Goal: Transaction & Acquisition: Purchase product/service

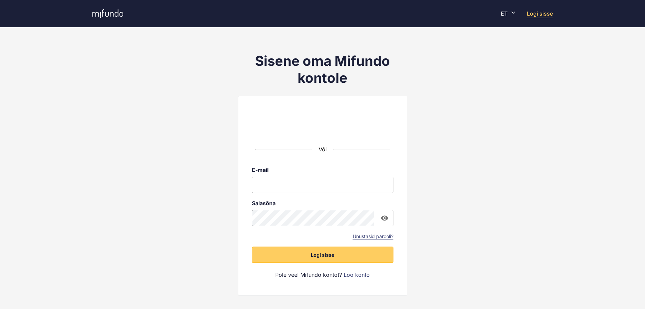
type input "**********"
drag, startPoint x: 0, startPoint y: 0, endPoint x: 346, endPoint y: 240, distance: 421.5
click at [321, 254] on span "Logi sisse" at bounding box center [322, 254] width 23 height 7
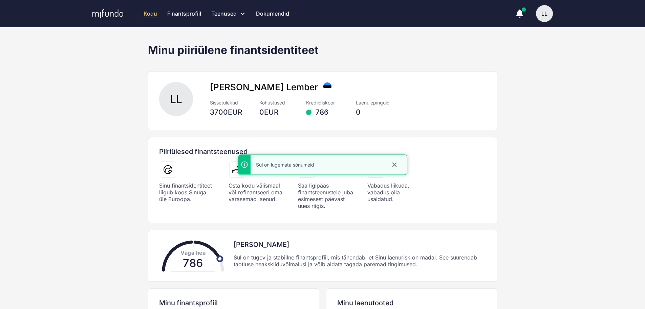
click at [395, 165] on icon "close" at bounding box center [394, 164] width 4 height 4
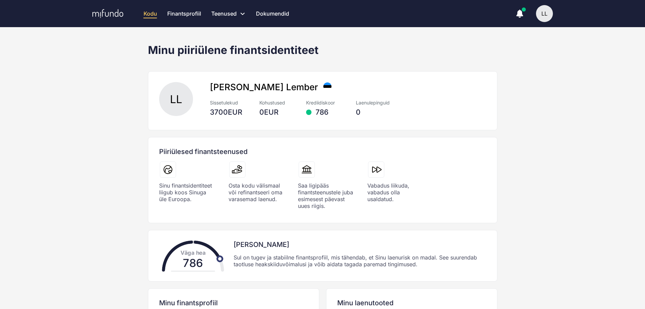
click at [186, 13] on link "Finantsprofiil" at bounding box center [184, 13] width 34 height 27
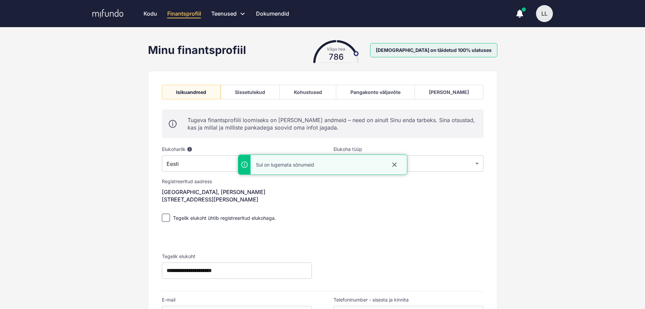
click at [376, 93] on div "Pangakonto väljavõte" at bounding box center [376, 92] width 50 height 6
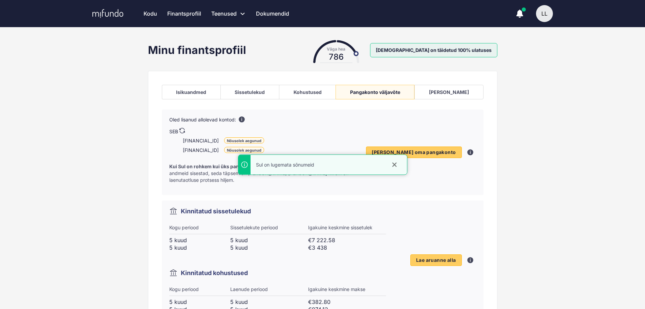
click at [395, 164] on icon "close" at bounding box center [394, 164] width 4 height 4
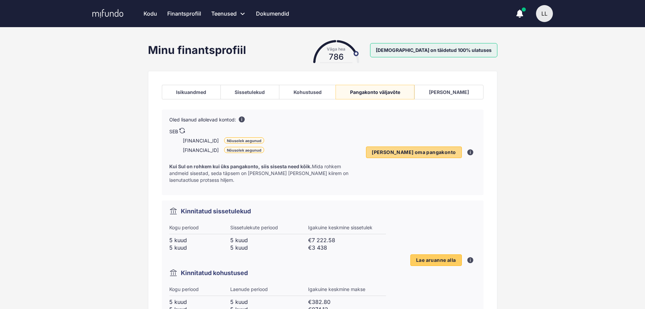
click at [418, 149] on span "[PERSON_NAME] oma pangakonto" at bounding box center [414, 152] width 84 height 6
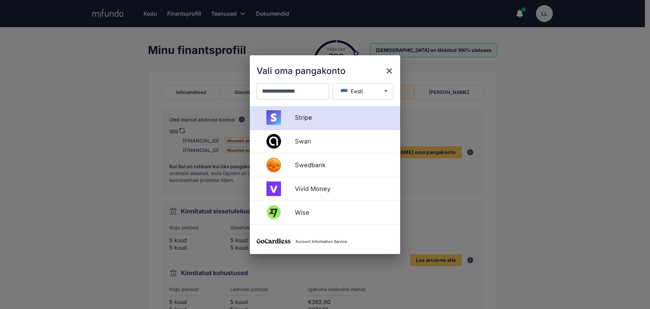
scroll to position [372, 0]
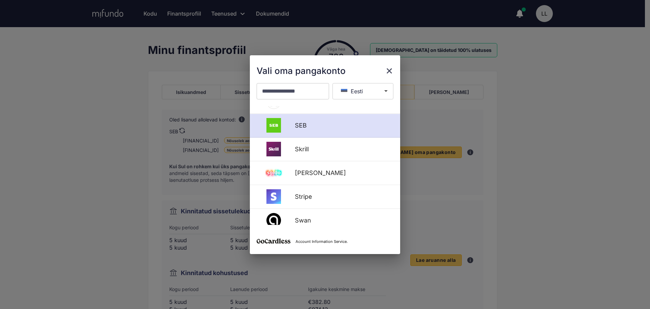
click at [297, 126] on div "SEB" at bounding box center [342, 125] width 103 height 7
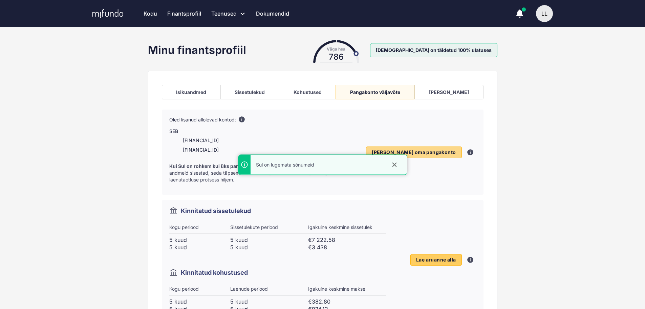
click at [434, 149] on span "Lisa oma pangakonto" at bounding box center [414, 152] width 84 height 6
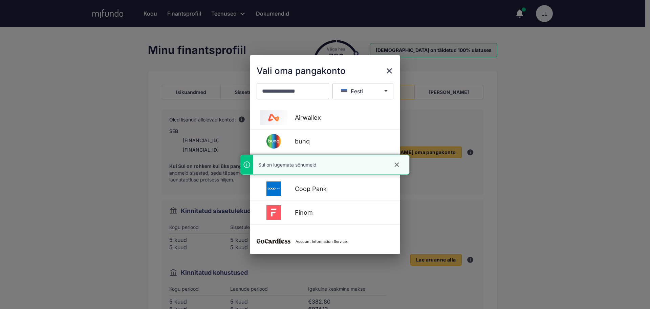
click at [397, 163] on icon "close" at bounding box center [397, 164] width 7 height 7
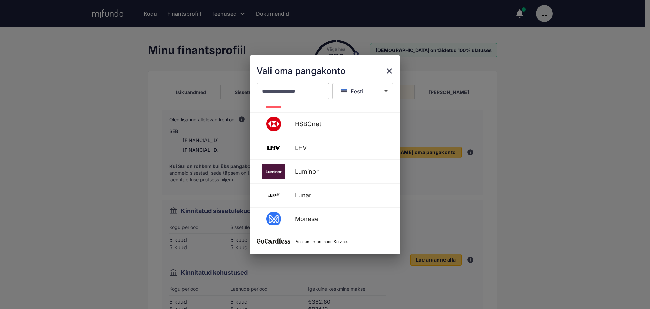
scroll to position [116, 0]
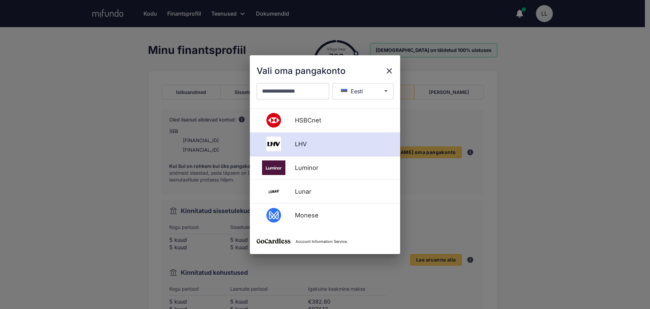
click at [311, 139] on div "LHV" at bounding box center [325, 144] width 150 height 24
click at [279, 144] on img at bounding box center [274, 143] width 34 height 15
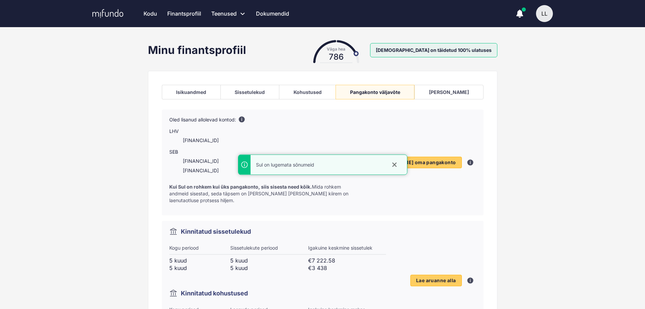
click at [396, 165] on icon "close" at bounding box center [394, 164] width 7 height 7
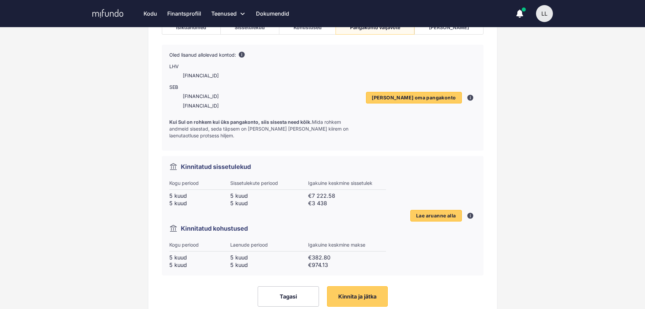
scroll to position [91, 0]
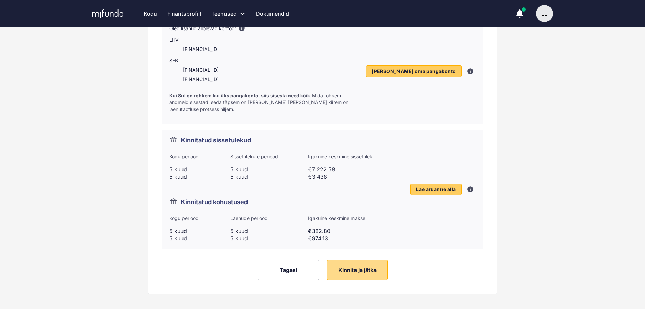
click at [357, 266] on span "Kinnita ja jätka" at bounding box center [357, 269] width 38 height 7
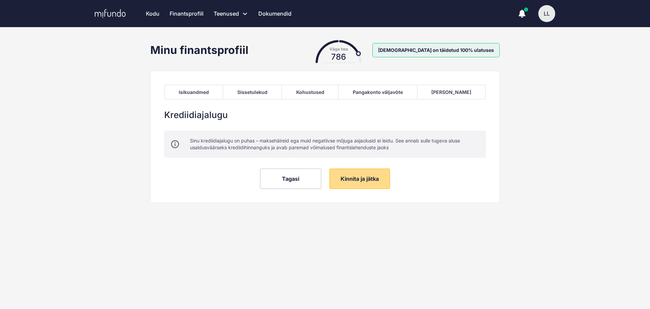
click at [361, 181] on span "Kinnita ja jätka" at bounding box center [360, 178] width 38 height 7
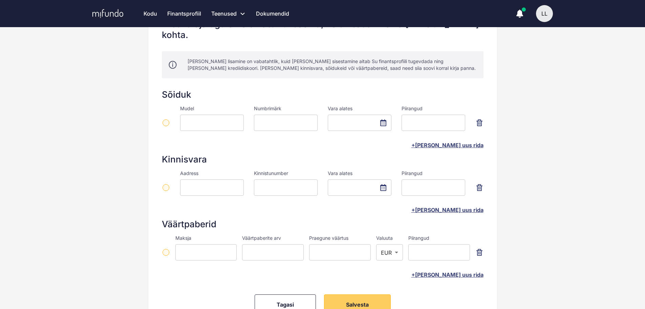
scroll to position [121, 0]
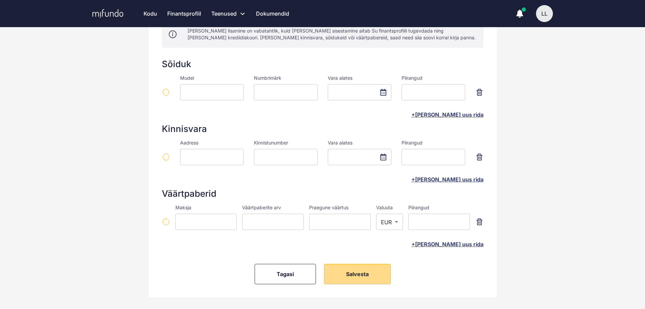
drag, startPoint x: 362, startPoint y: 268, endPoint x: 367, endPoint y: 266, distance: 6.1
click at [362, 268] on button "Salvesta" at bounding box center [357, 273] width 67 height 20
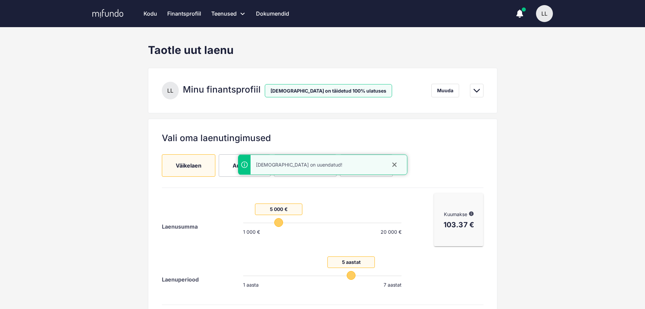
click at [394, 164] on icon "close" at bounding box center [394, 164] width 4 height 4
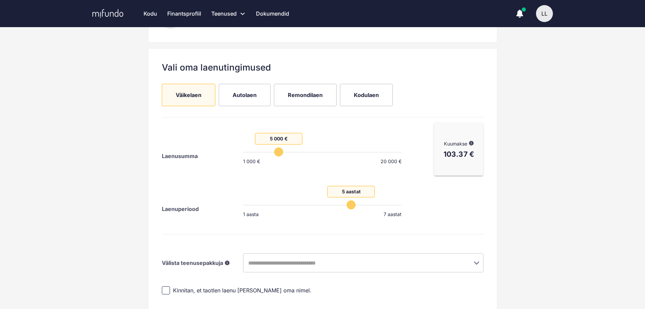
scroll to position [147, 0]
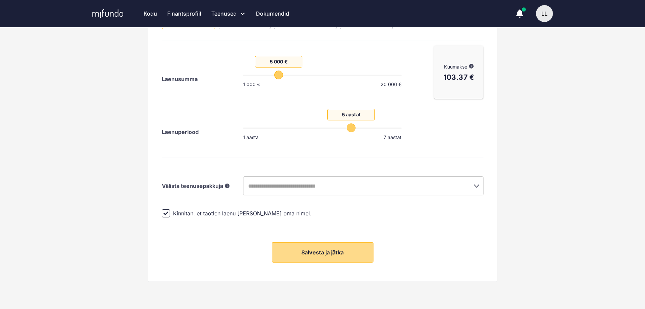
drag, startPoint x: 320, startPoint y: 256, endPoint x: 361, endPoint y: 256, distance: 40.6
click at [320, 256] on button "Salvesta ja jätka" at bounding box center [323, 252] width 102 height 20
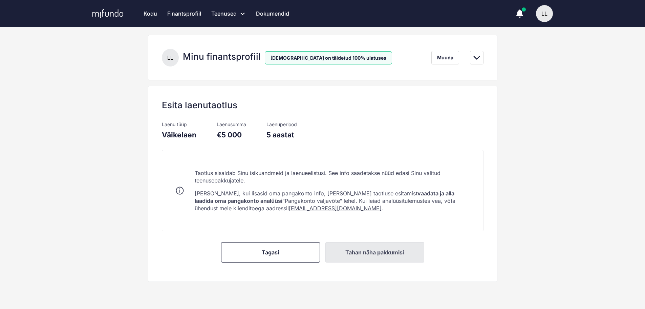
scroll to position [72, 0]
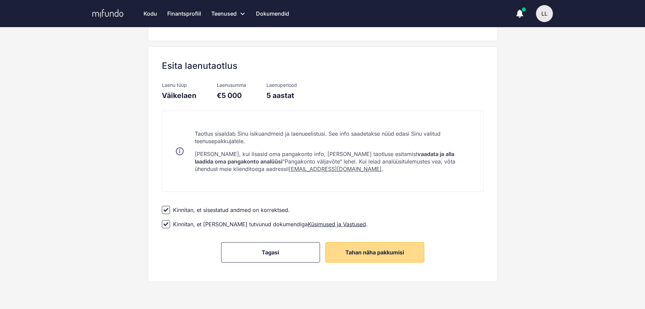
click at [362, 252] on span "Tahan näha pakkumisi" at bounding box center [374, 252] width 59 height 7
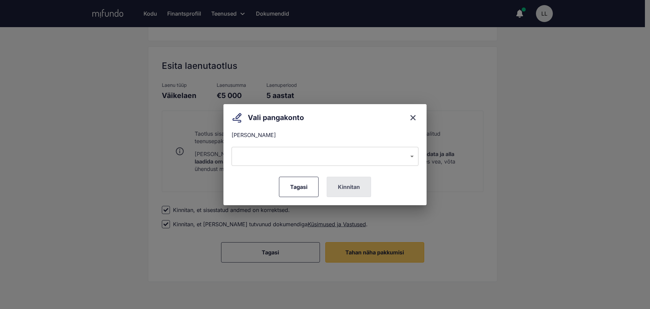
click at [342, 152] on body "Kodu Finantsprofiil Teenused Taotle uut laenu Refinantseeri oma laenud Laenupak…" at bounding box center [325, 82] width 650 height 309
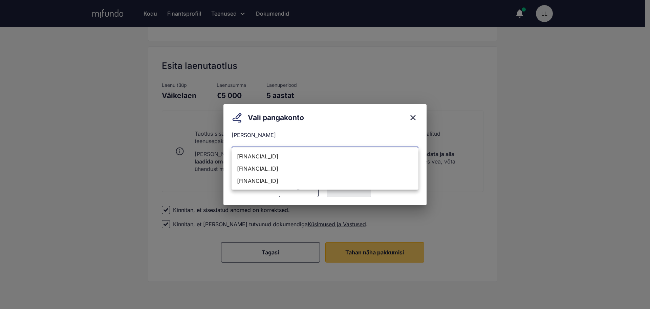
click at [335, 155] on li "EE917700771011881026" at bounding box center [325, 156] width 187 height 12
type input "**********"
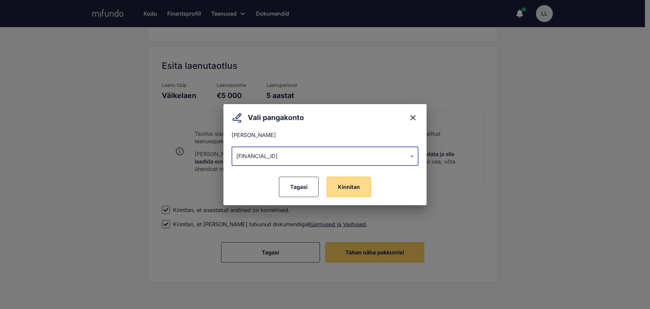
click at [355, 187] on span "Kinnitan" at bounding box center [349, 186] width 22 height 7
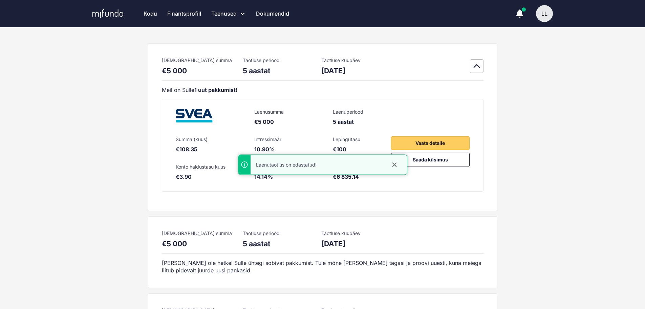
click at [394, 164] on icon "close" at bounding box center [394, 164] width 4 height 4
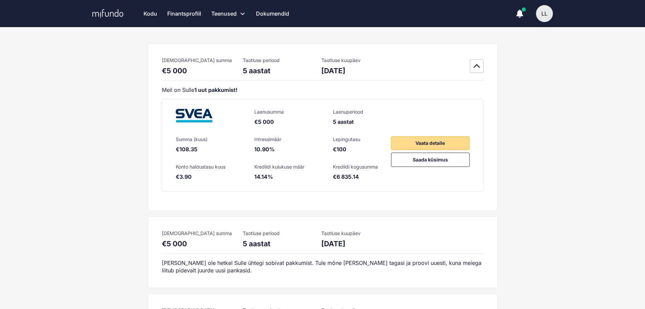
click at [426, 141] on span "Vaata detaile" at bounding box center [430, 143] width 29 height 8
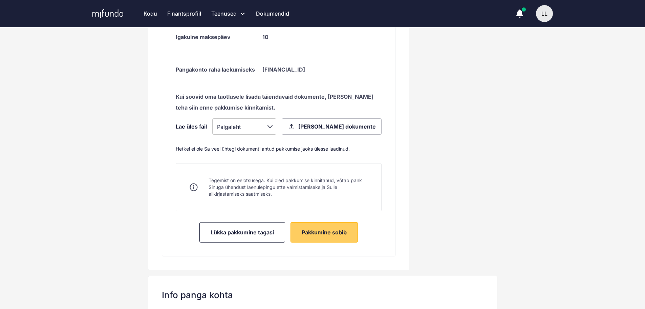
scroll to position [372, 0]
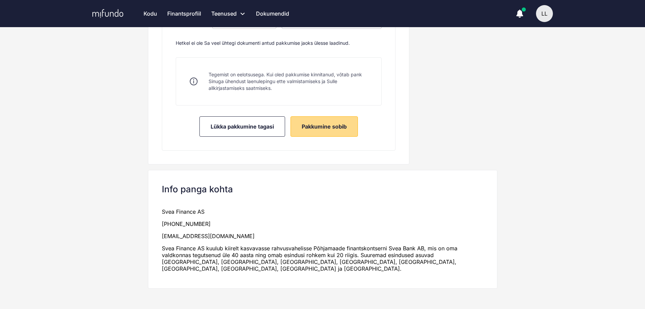
click at [330, 131] on button "Pakkumine sobib" at bounding box center [324, 126] width 67 height 20
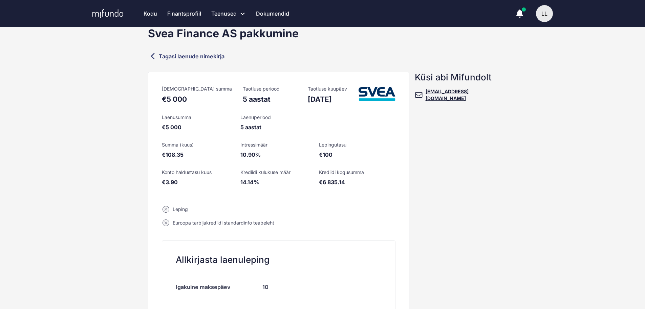
scroll to position [0, 0]
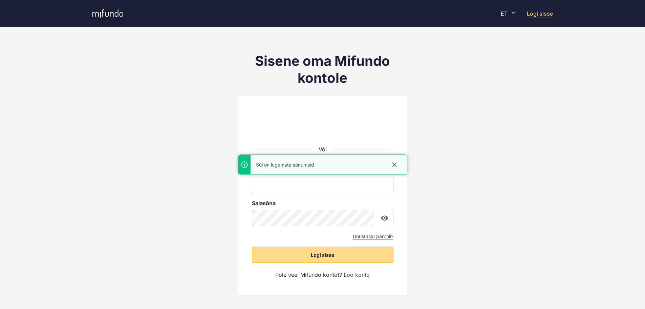
type input "**********"
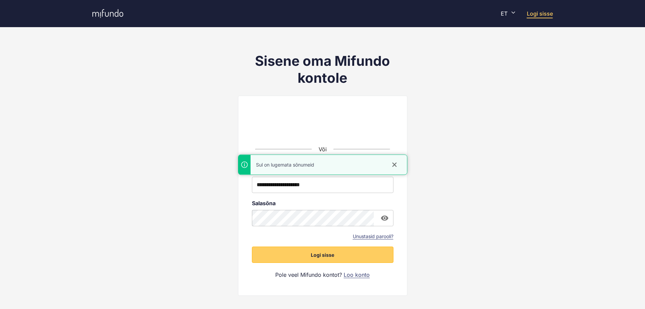
drag, startPoint x: 324, startPoint y: 254, endPoint x: 347, endPoint y: 242, distance: 25.9
click at [324, 254] on span "Logi sisse" at bounding box center [322, 254] width 23 height 7
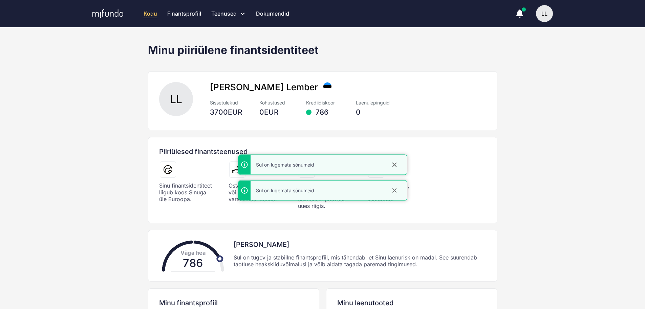
click at [395, 163] on icon "close" at bounding box center [394, 164] width 7 height 7
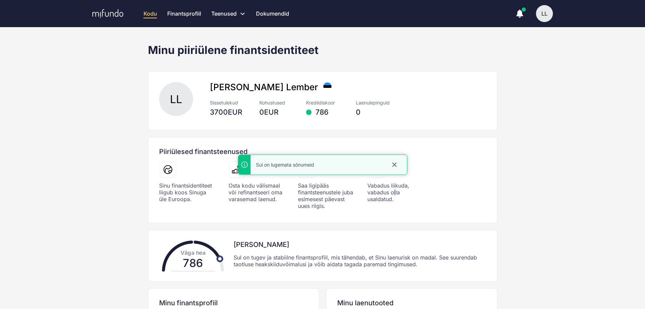
click at [395, 190] on div "Vabadus liikuda, vabadus olla usaldatud." at bounding box center [395, 192] width 56 height 20
click at [394, 164] on icon "close" at bounding box center [394, 164] width 4 height 4
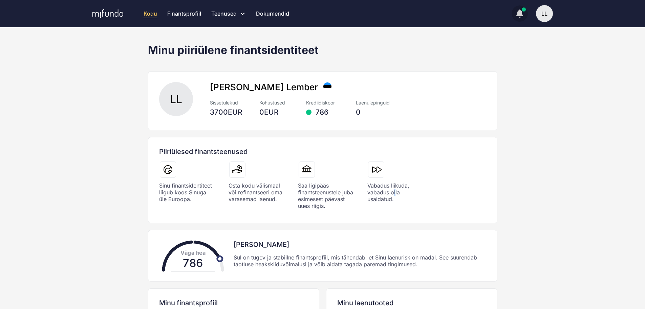
click at [521, 13] on icon "button" at bounding box center [519, 12] width 7 height 7
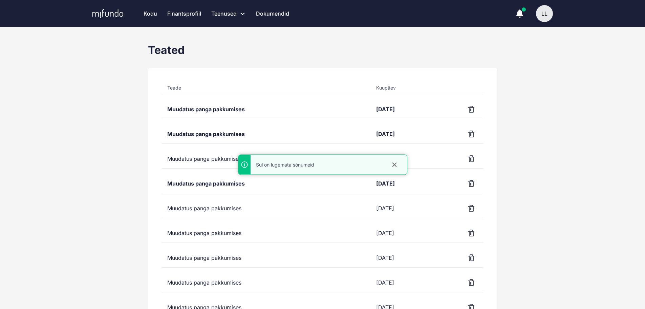
click at [233, 110] on div "Muudatus panga pakkumises" at bounding box center [266, 109] width 209 height 19
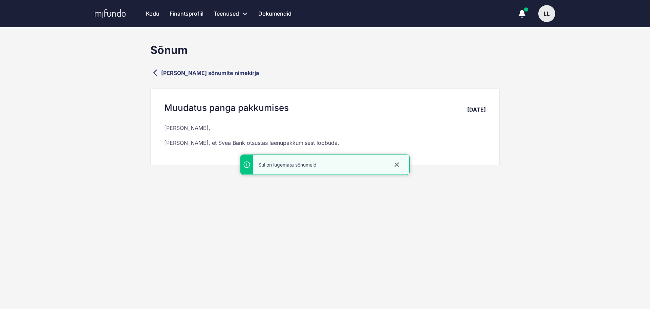
click at [397, 165] on icon "close" at bounding box center [397, 164] width 7 height 7
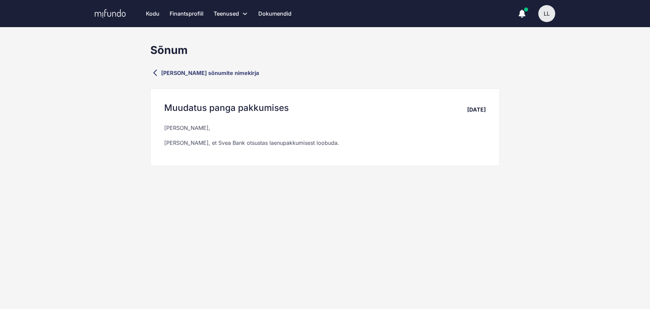
click at [154, 74] on icon at bounding box center [155, 73] width 8 height 8
